Goal: Information Seeking & Learning: Learn about a topic

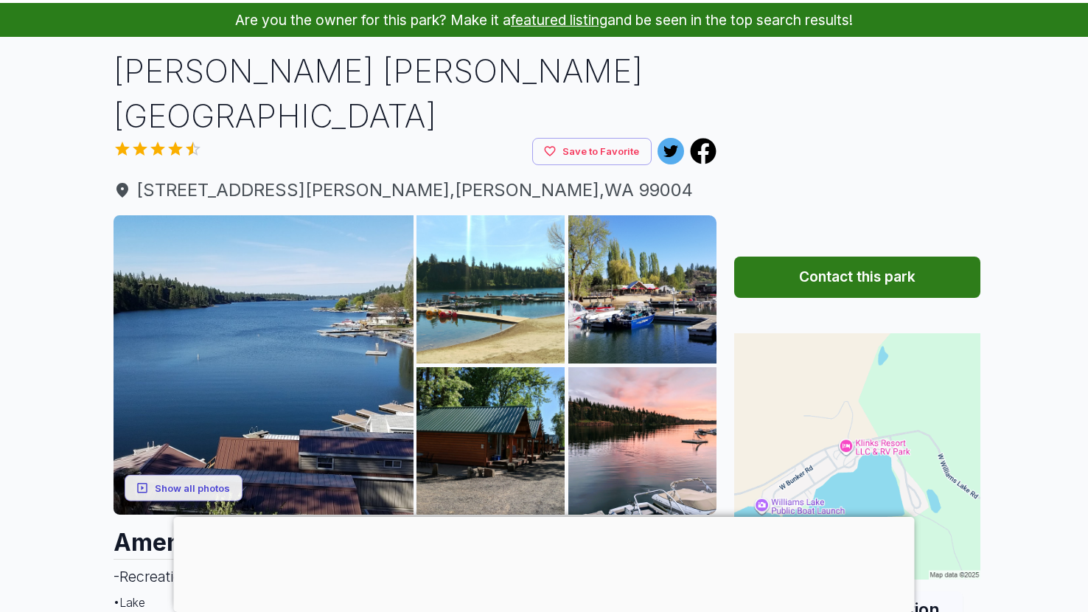
scroll to position [117, 0]
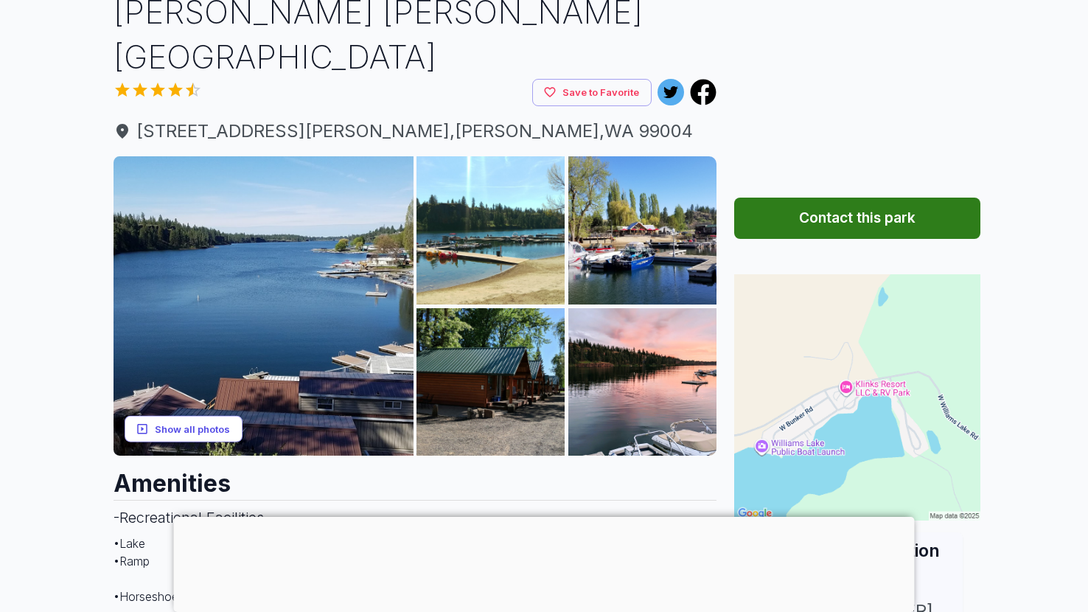
click at [223, 415] on button "Show all photos" at bounding box center [184, 428] width 118 height 27
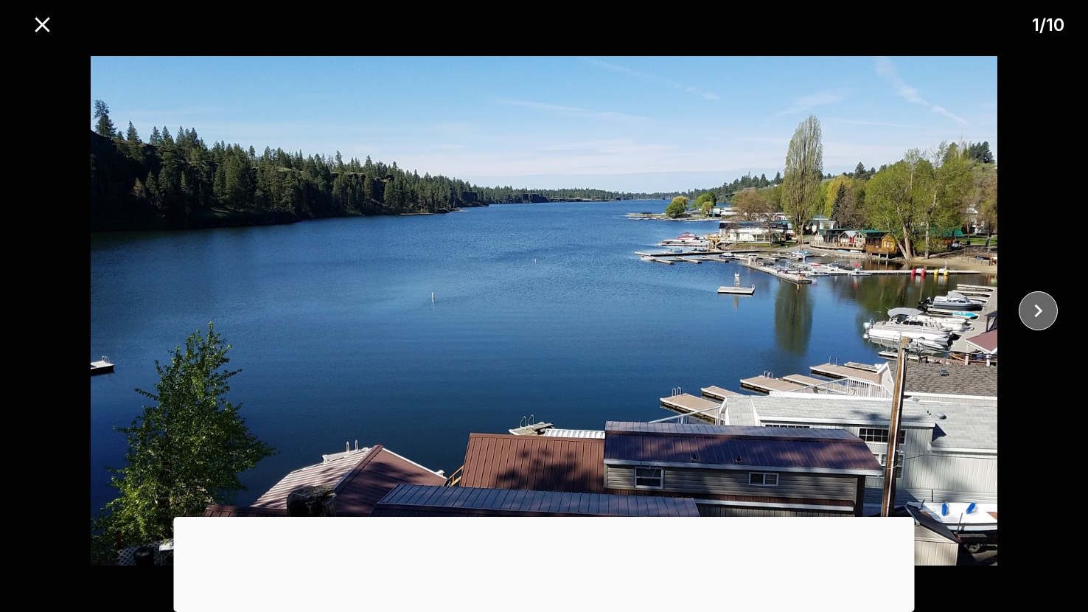
click at [1036, 309] on icon "close" at bounding box center [1038, 311] width 26 height 26
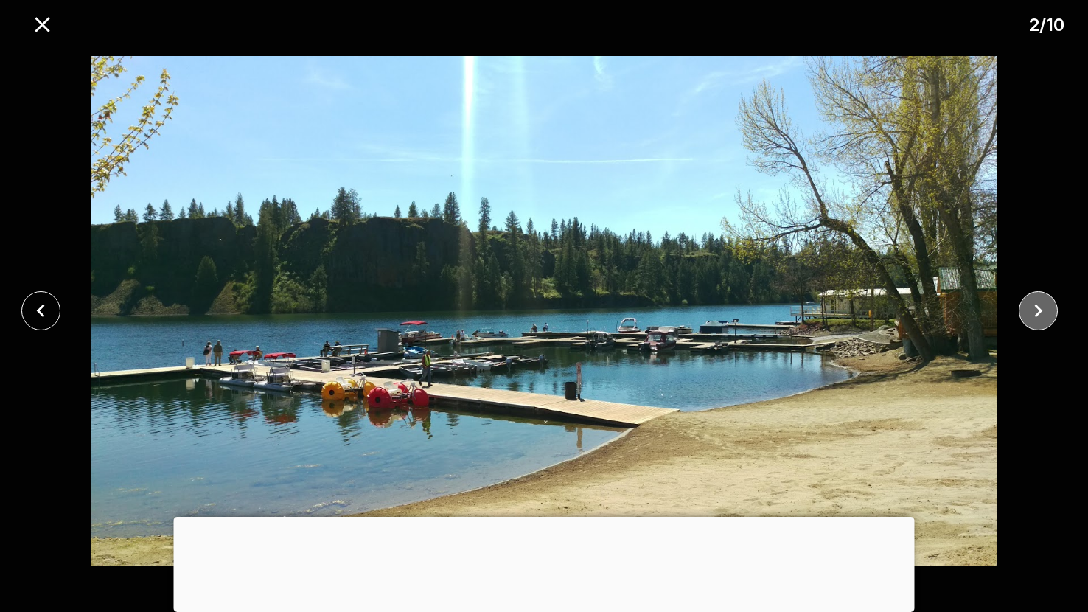
click at [1036, 309] on icon "close" at bounding box center [1038, 311] width 26 height 26
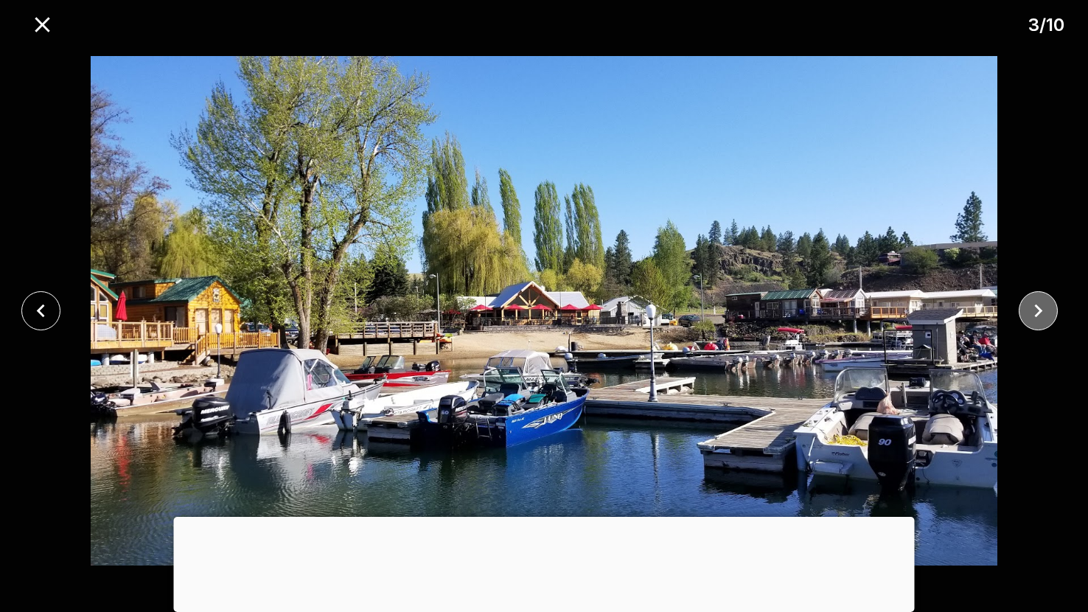
click at [1036, 309] on icon "close" at bounding box center [1038, 311] width 26 height 26
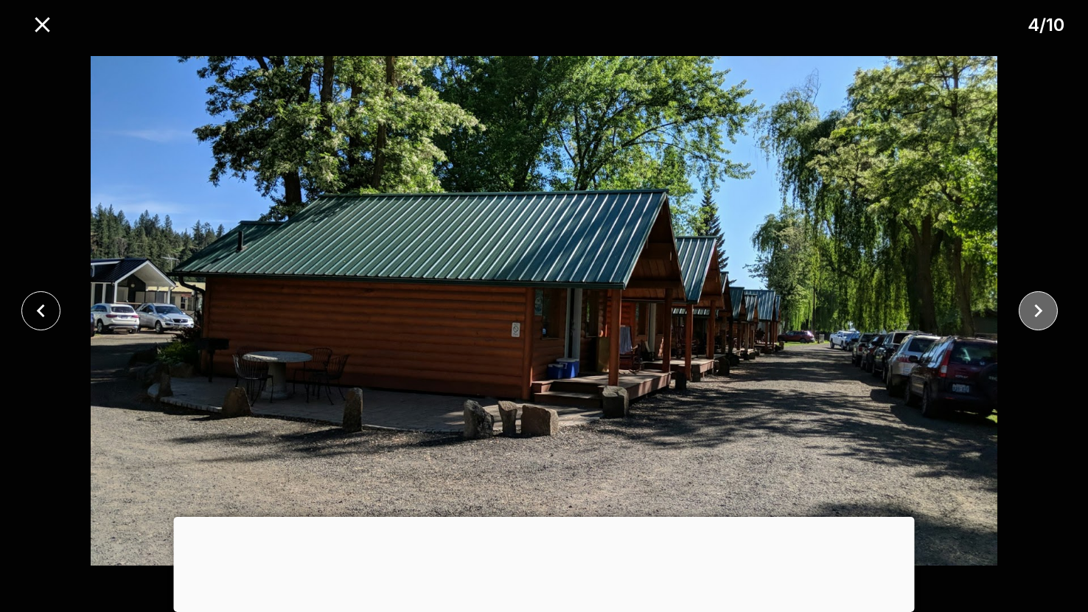
click at [1036, 309] on icon "close" at bounding box center [1038, 311] width 26 height 26
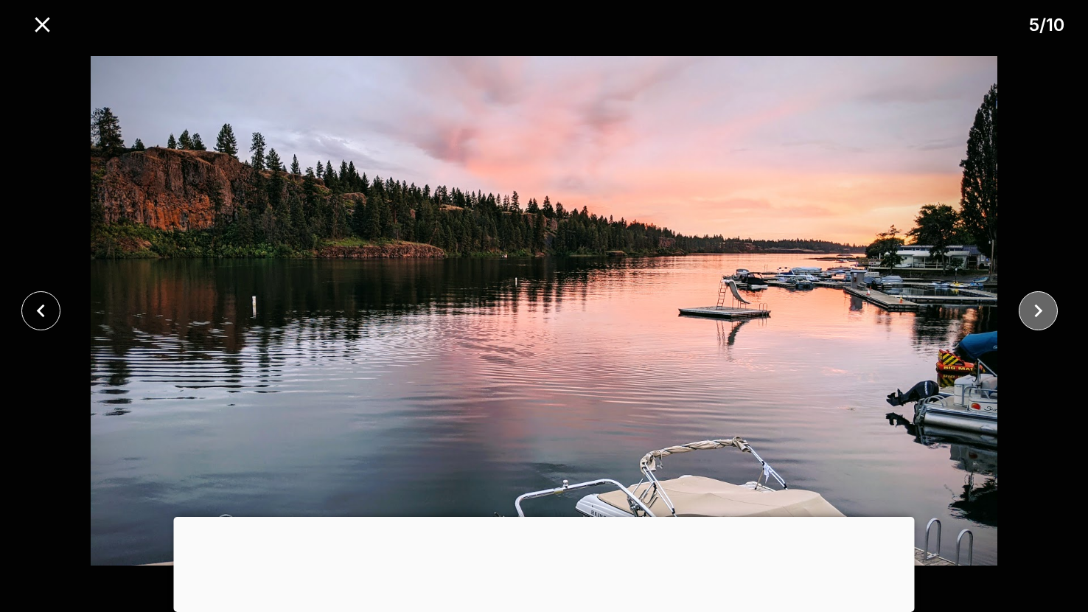
click at [1036, 309] on icon "close" at bounding box center [1038, 311] width 26 height 26
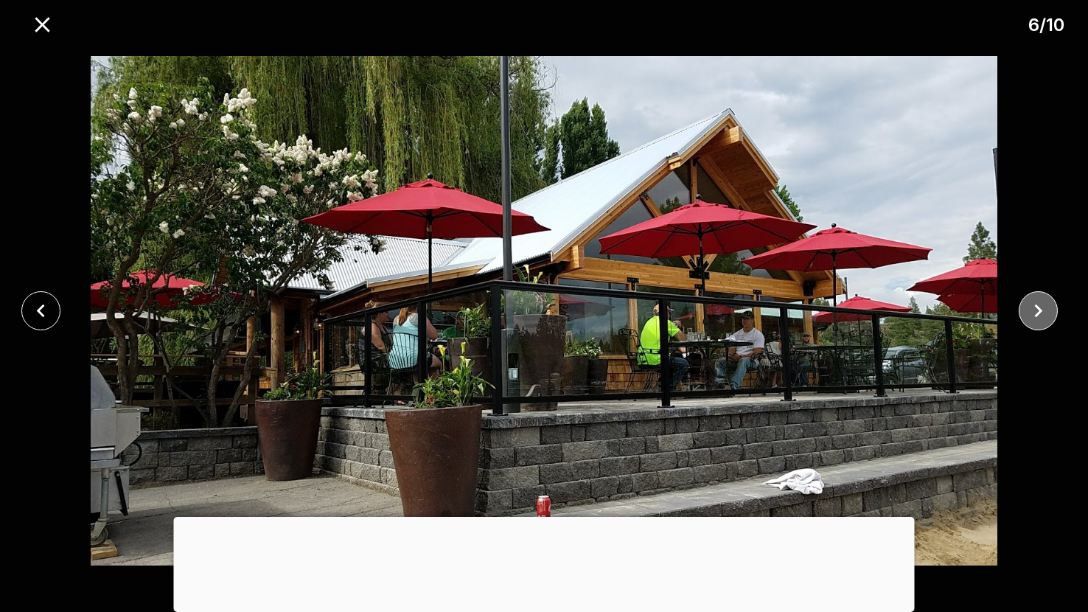
click at [1036, 309] on icon "close" at bounding box center [1038, 311] width 26 height 26
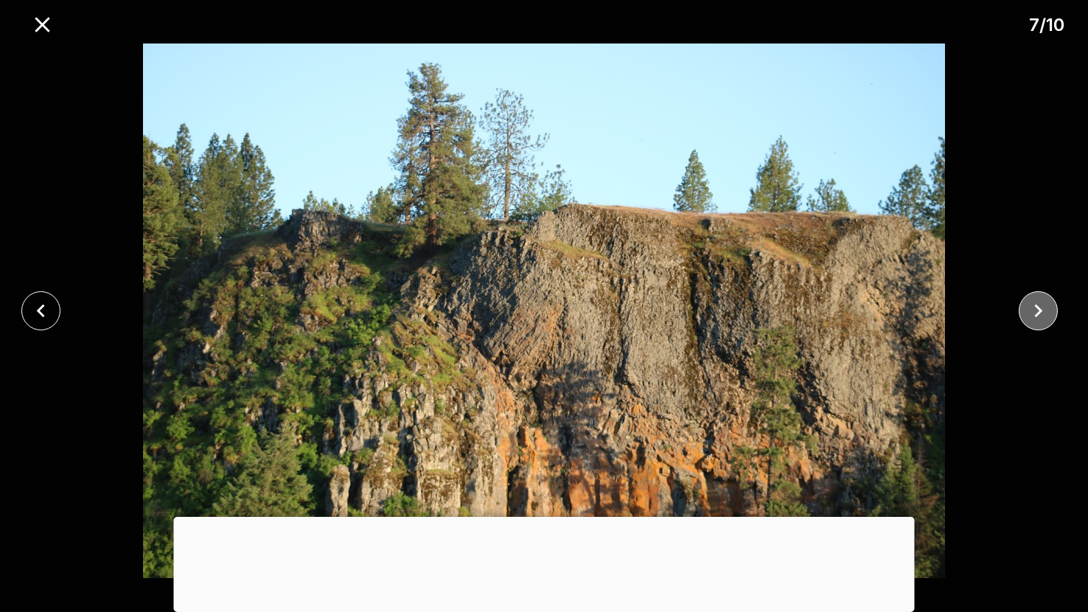
click at [1036, 309] on icon "close" at bounding box center [1038, 311] width 26 height 26
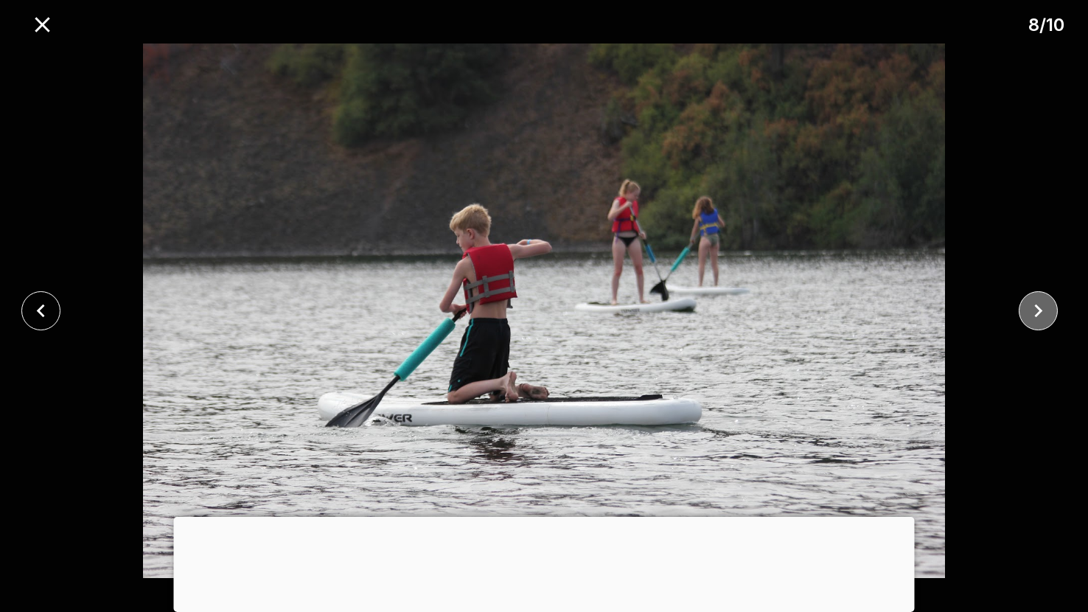
click at [1036, 309] on icon "close" at bounding box center [1038, 311] width 26 height 26
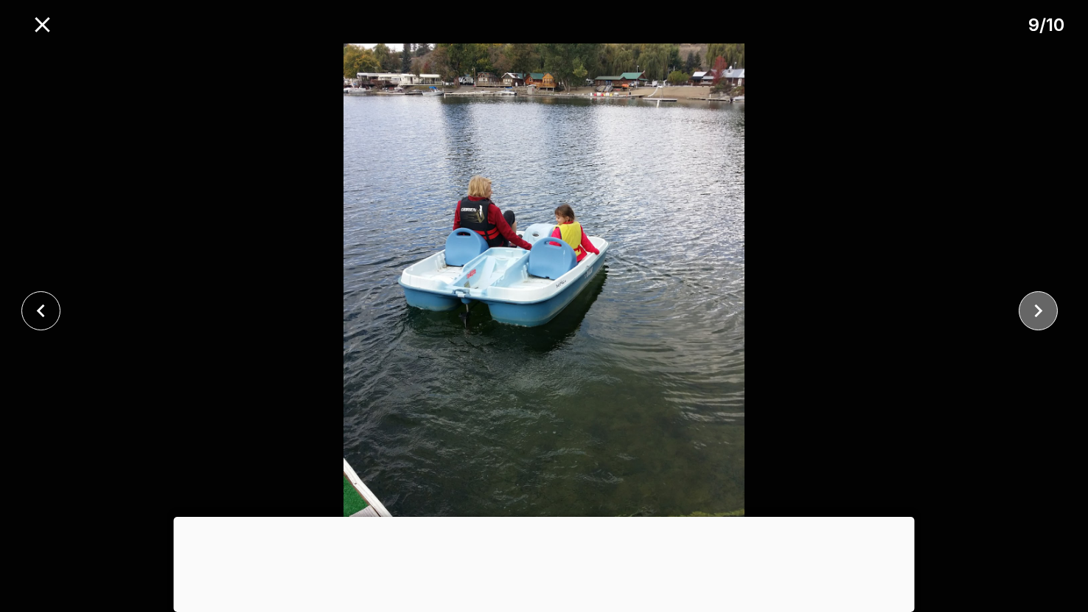
click at [1036, 309] on icon "close" at bounding box center [1038, 311] width 26 height 26
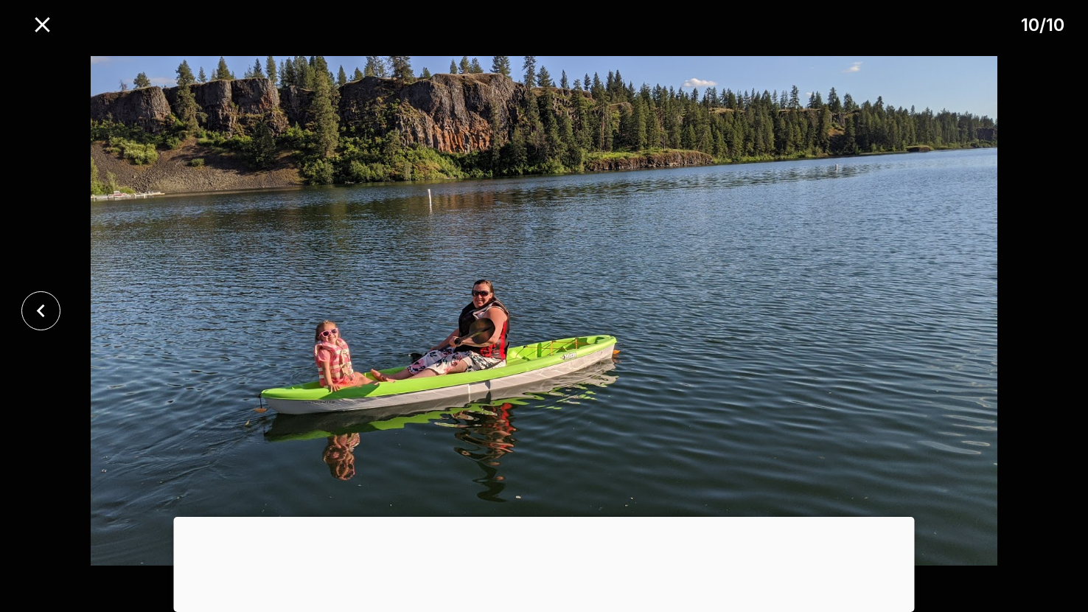
click at [1036, 309] on div at bounding box center [544, 310] width 1088 height 534
click at [43, 24] on icon "close" at bounding box center [42, 24] width 15 height 15
